Goal: Task Accomplishment & Management: Use online tool/utility

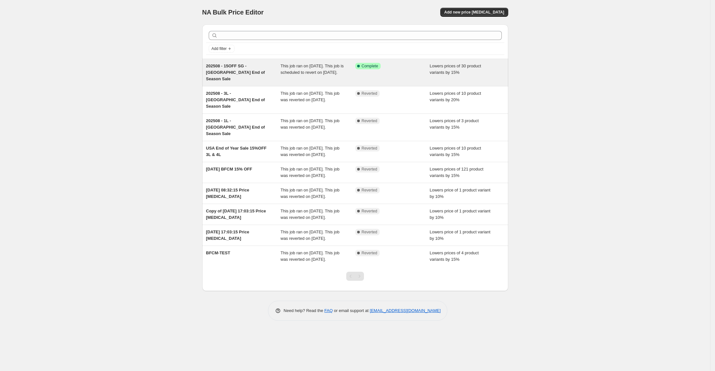
click at [316, 63] on span "This job ran on [DATE]. This job is scheduled to revert on [DATE]." at bounding box center [312, 68] width 63 height 11
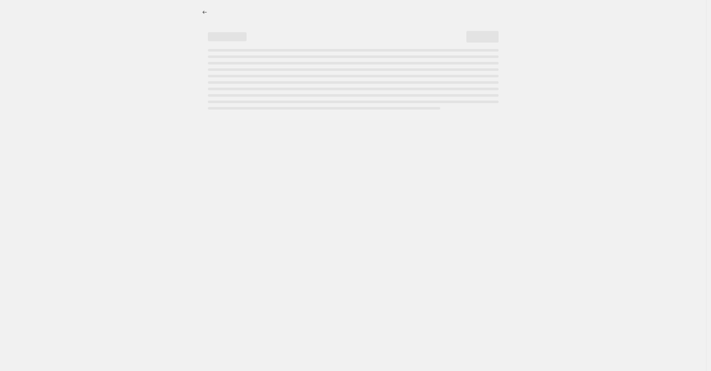
select select "percentage"
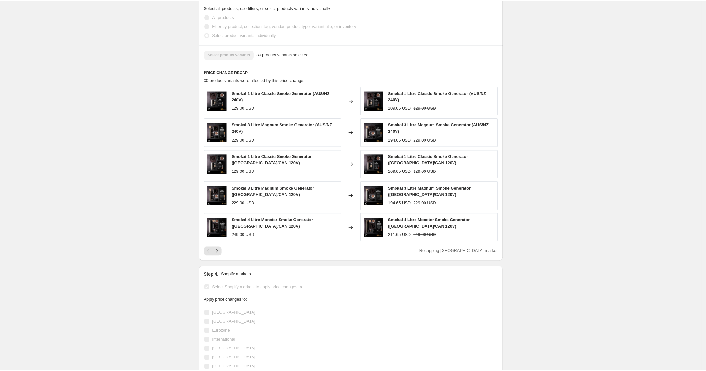
scroll to position [458, 0]
